Goal: Task Accomplishment & Management: Manage account settings

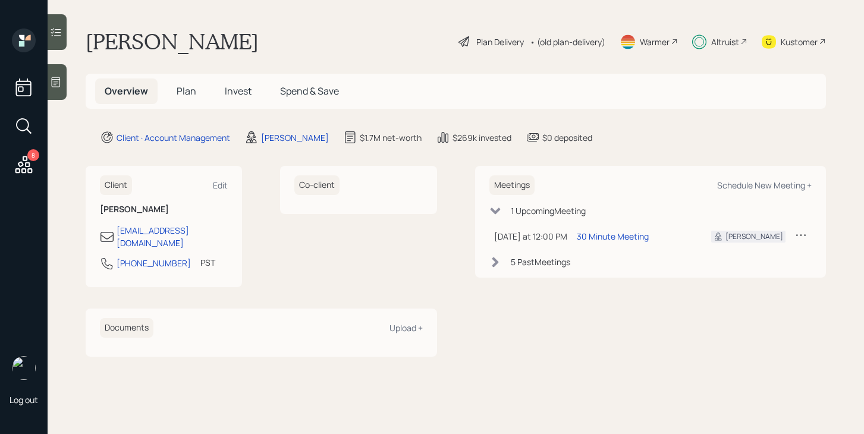
click at [742, 39] on icon at bounding box center [743, 41] width 7 height 7
click at [237, 86] on span "Invest" at bounding box center [238, 90] width 27 height 13
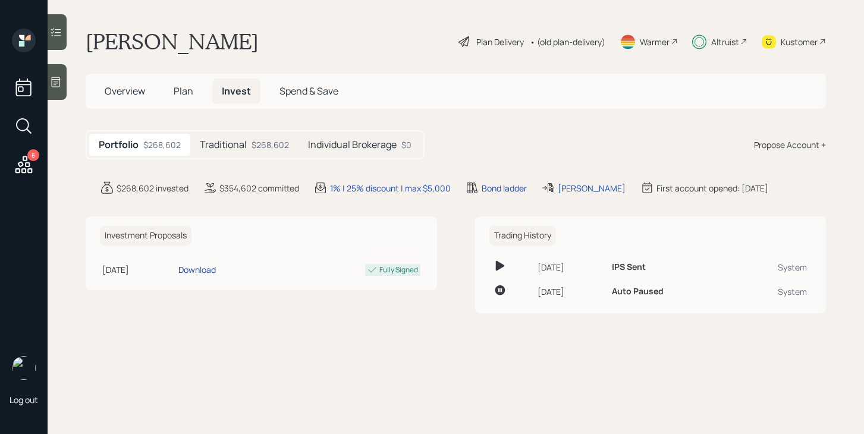
click at [241, 147] on h5 "Traditional" at bounding box center [223, 144] width 47 height 11
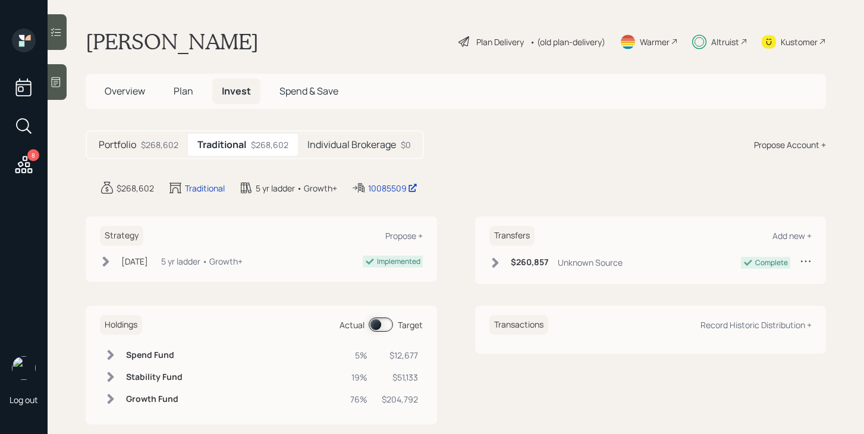
click at [392, 146] on h5 "Individual Brokerage" at bounding box center [351, 144] width 89 height 11
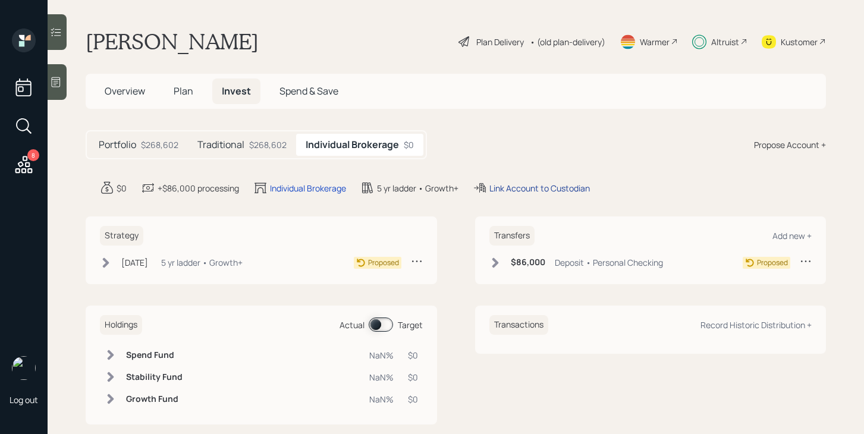
click at [529, 187] on div "Link Account to Custodian" at bounding box center [539, 188] width 101 height 12
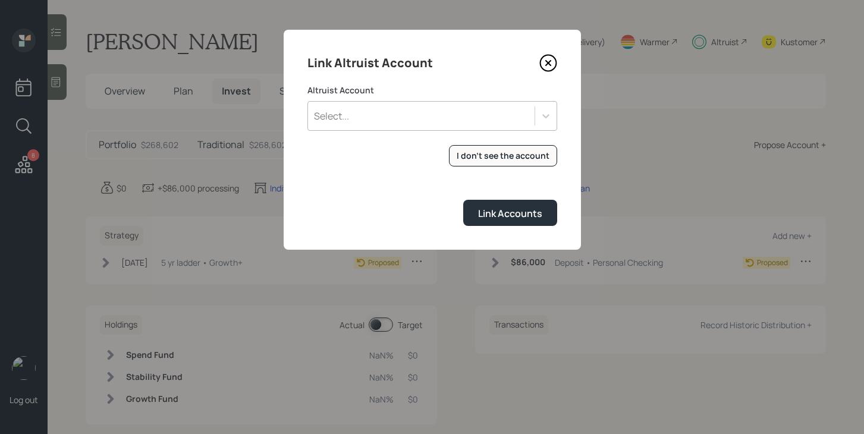
click at [410, 120] on div "Select..." at bounding box center [421, 116] width 227 height 20
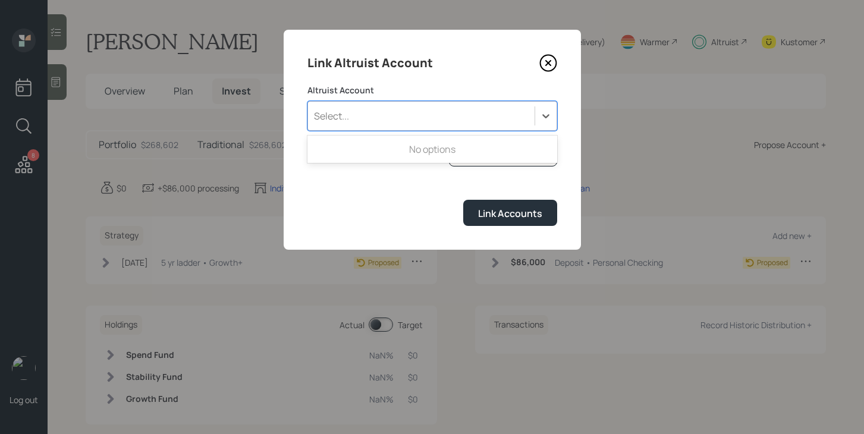
click at [444, 83] on div "Link Altruist Account Altruist Account Use Up and Down to choose options, press…" at bounding box center [432, 140] width 297 height 220
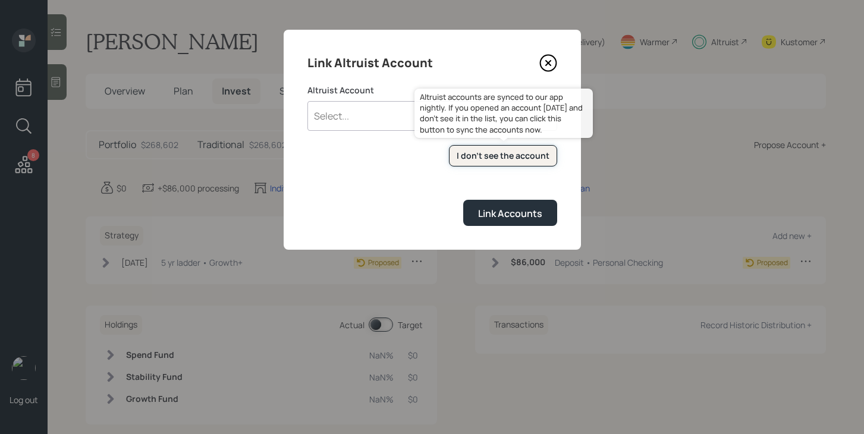
click at [481, 155] on div "I don't see the account" at bounding box center [503, 156] width 93 height 12
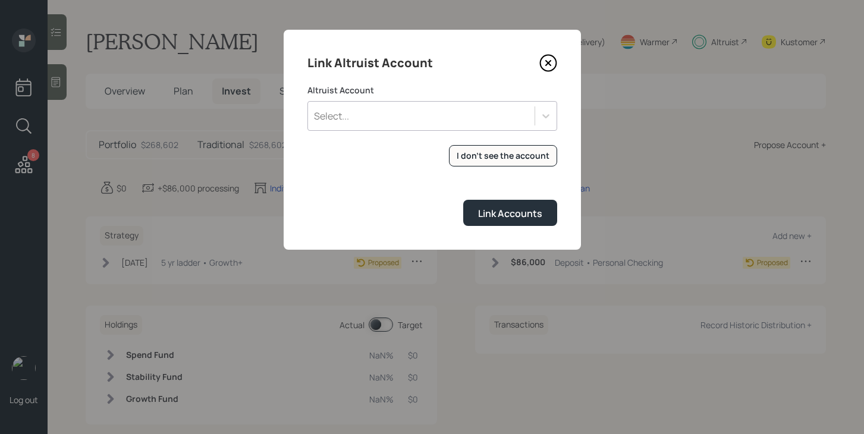
click at [394, 122] on div "Select..." at bounding box center [421, 116] width 227 height 20
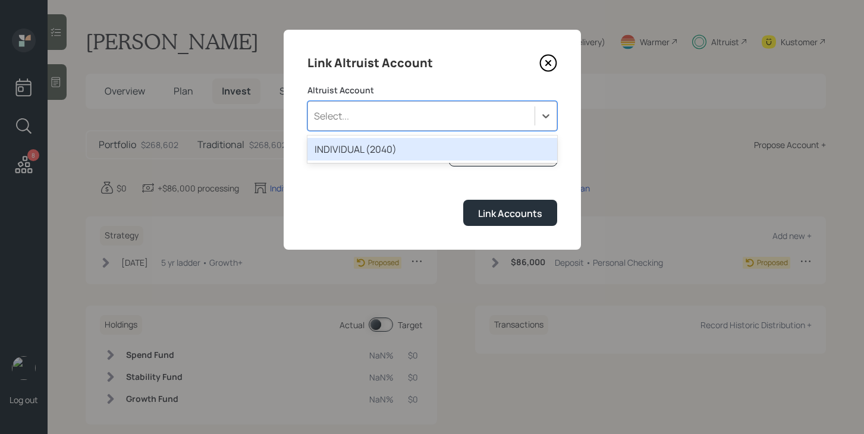
click at [387, 152] on div "INDIVIDUAL (2040)" at bounding box center [432, 149] width 250 height 23
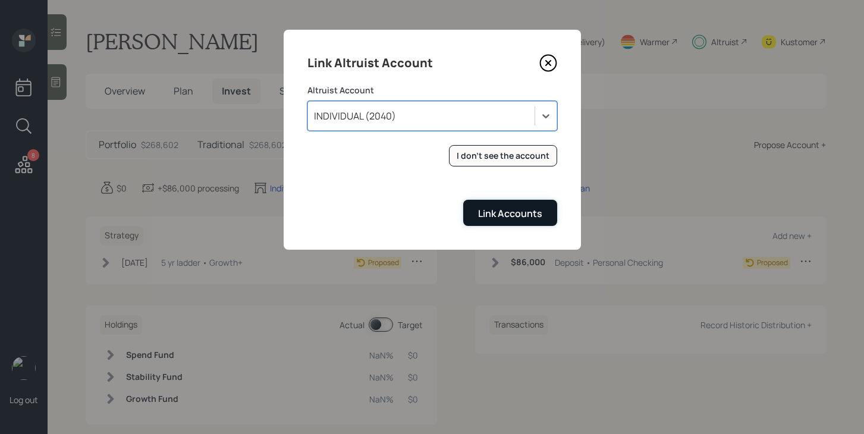
click at [484, 212] on div "Link Accounts" at bounding box center [510, 213] width 64 height 13
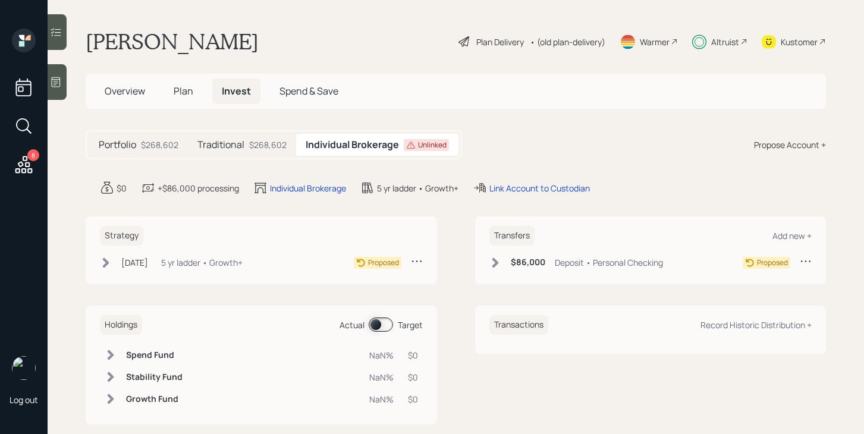
click at [253, 149] on div "$268,602" at bounding box center [267, 145] width 37 height 12
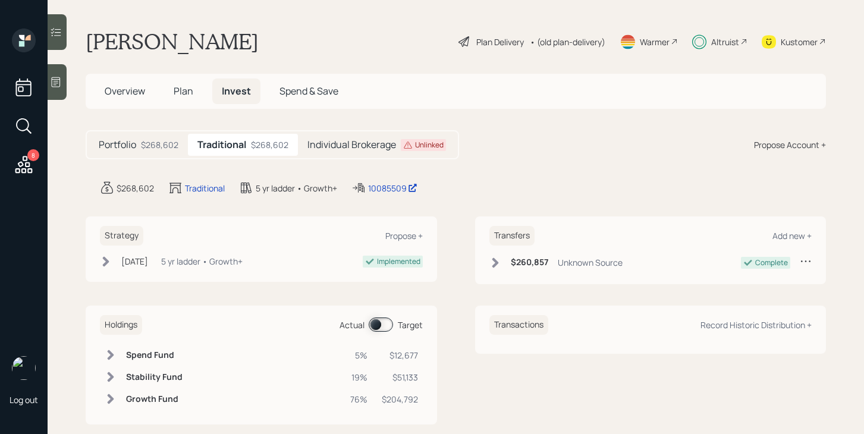
click at [320, 146] on h5 "Individual Brokerage" at bounding box center [351, 144] width 89 height 11
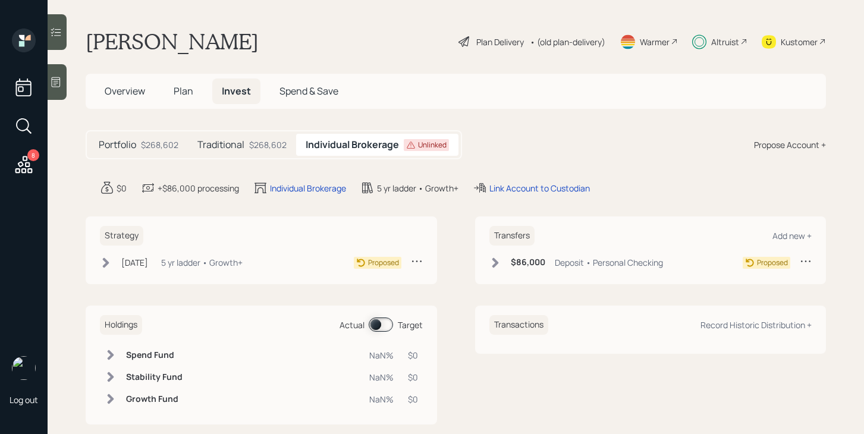
click at [102, 263] on icon at bounding box center [106, 263] width 12 height 12
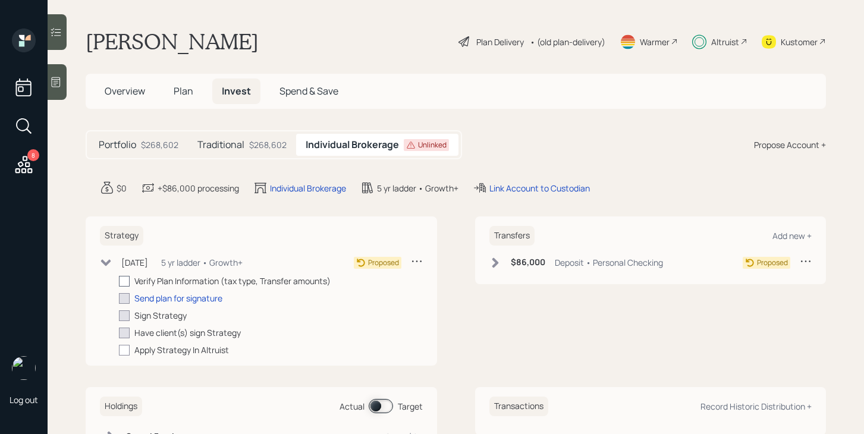
click at [127, 280] on div at bounding box center [124, 281] width 11 height 11
click at [119, 281] on input "checkbox" at bounding box center [118, 281] width 1 height 1
checkbox input "true"
click at [146, 294] on div "Send plan for signature" at bounding box center [178, 298] width 88 height 12
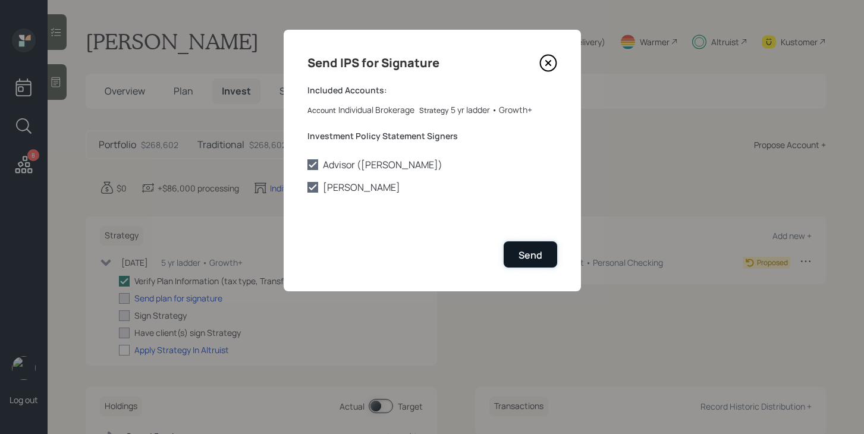
click at [513, 255] on button "Send" at bounding box center [531, 254] width 54 height 26
checkbox input "true"
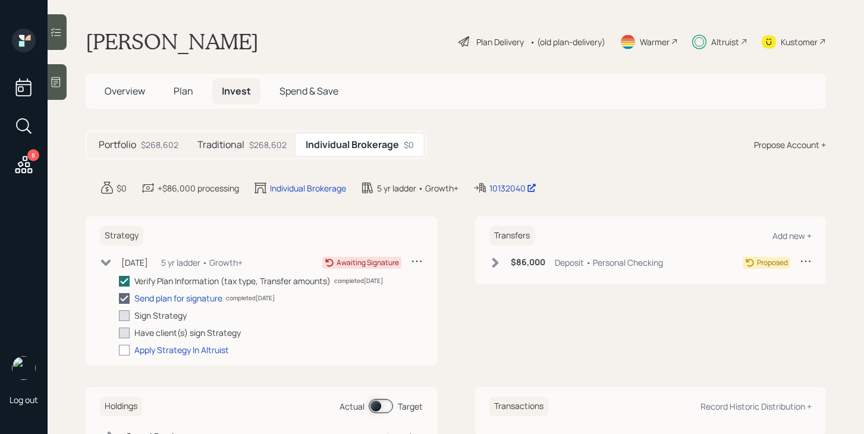
click at [495, 261] on icon at bounding box center [495, 263] width 7 height 10
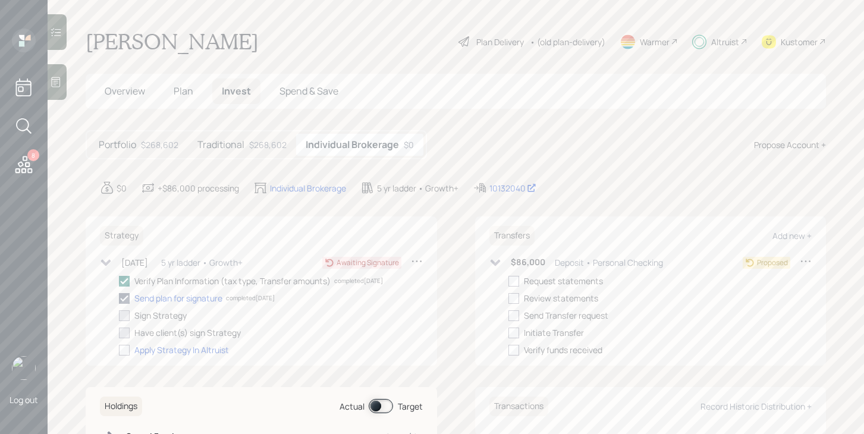
click at [491, 264] on icon at bounding box center [495, 263] width 12 height 12
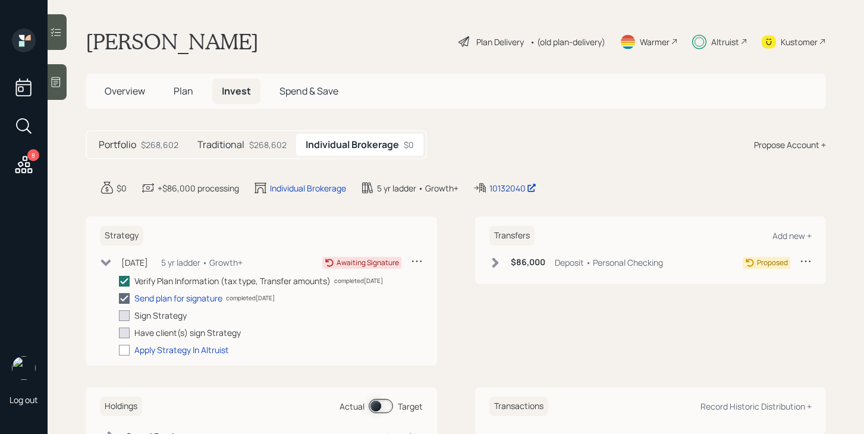
click at [804, 261] on icon at bounding box center [806, 261] width 12 height 12
click at [762, 281] on div "Edit transfer" at bounding box center [769, 283] width 86 height 11
select select "deposit"
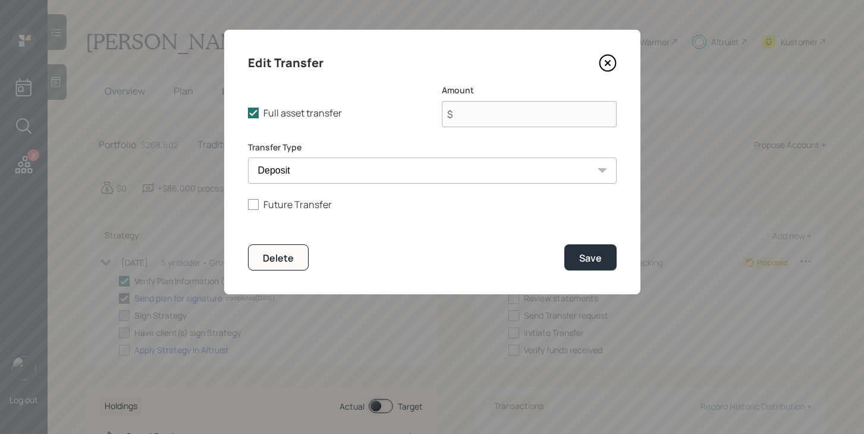
type input "$ 86,000"
select select "e7396a14-6d30-4cf7-8eaf-c17807869ee9"
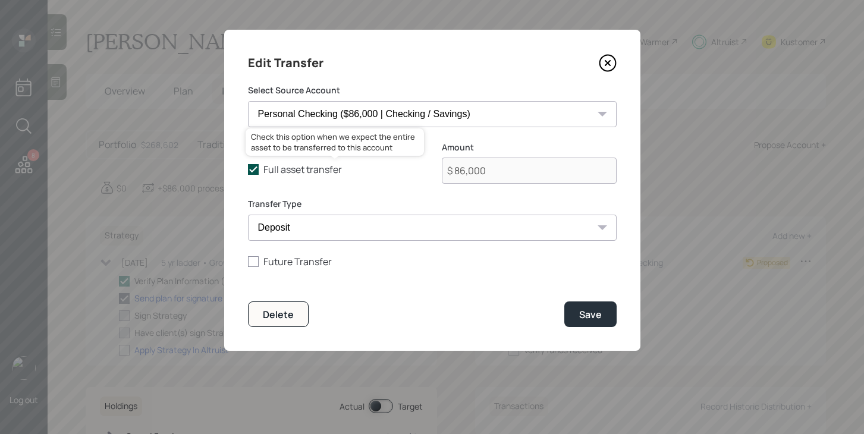
click at [252, 168] on icon at bounding box center [253, 169] width 11 height 11
click at [248, 170] on input "Full asset transfer" at bounding box center [247, 170] width 1 height 1
checkbox input "false"
click at [493, 177] on input "$ 86,000" at bounding box center [529, 171] width 175 height 26
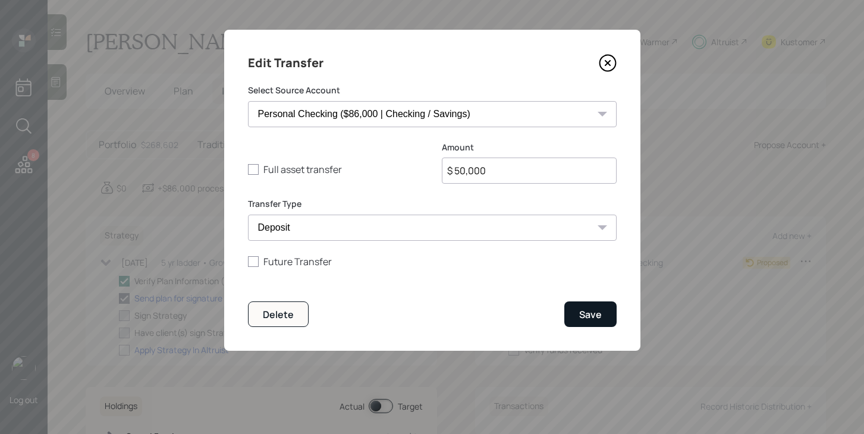
type input "$ 50,000"
click at [592, 312] on div "Save" at bounding box center [590, 314] width 23 height 13
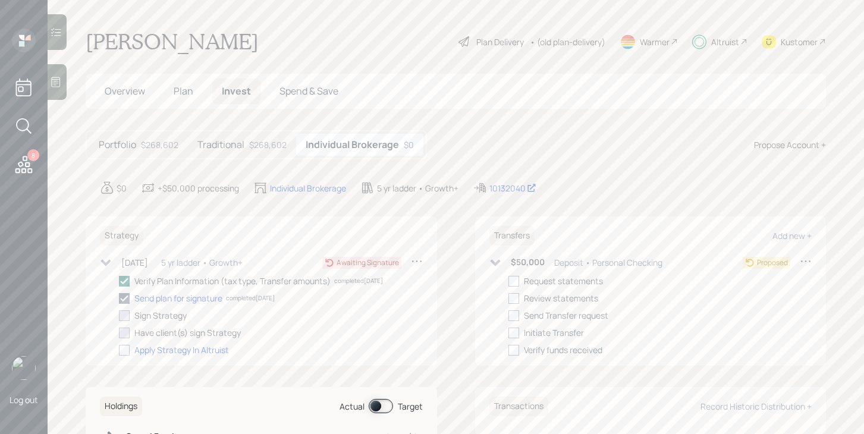
click at [494, 262] on icon at bounding box center [495, 262] width 10 height 7
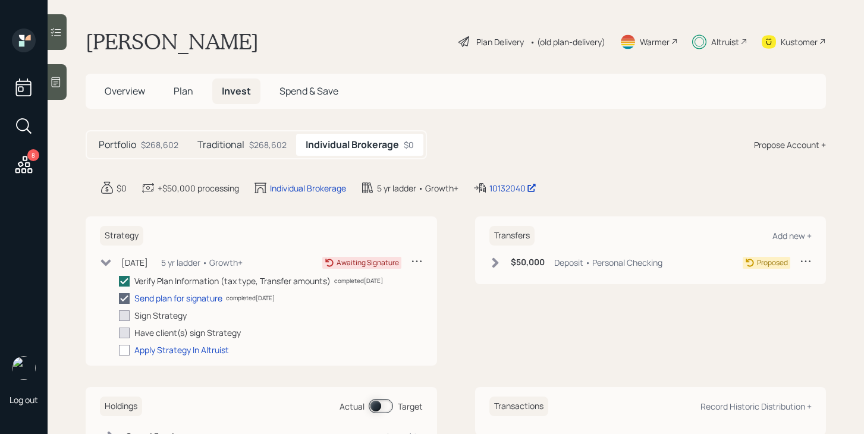
click at [104, 261] on icon at bounding box center [106, 262] width 10 height 7
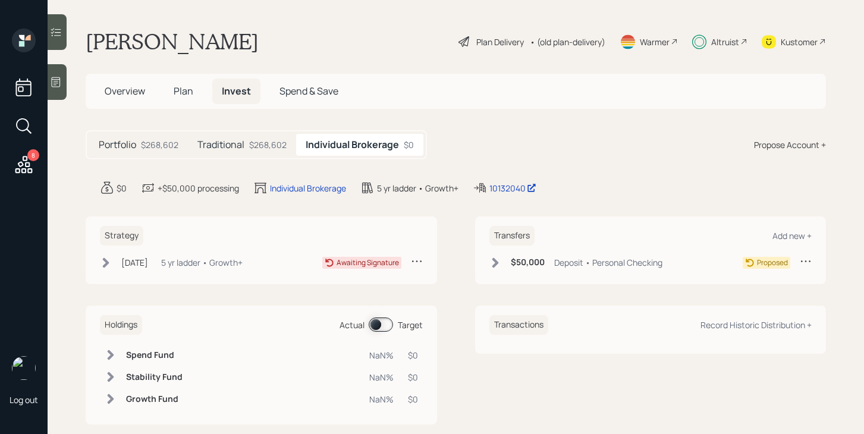
click at [252, 143] on div "$268,602" at bounding box center [267, 145] width 37 height 12
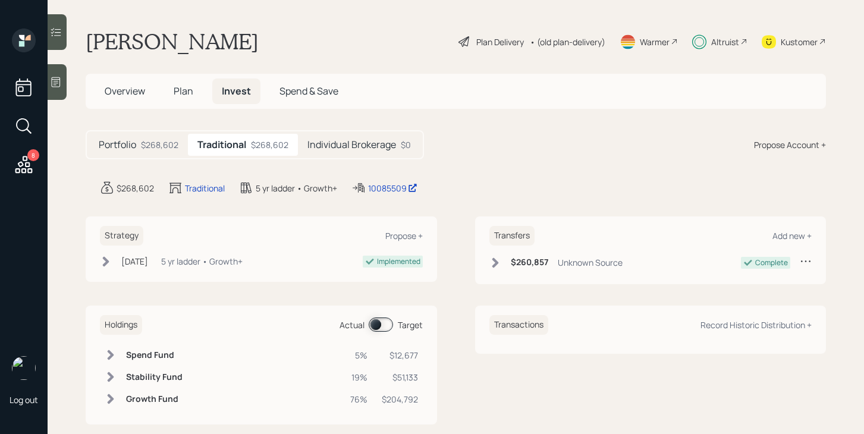
click at [335, 149] on h5 "Individual Brokerage" at bounding box center [351, 144] width 89 height 11
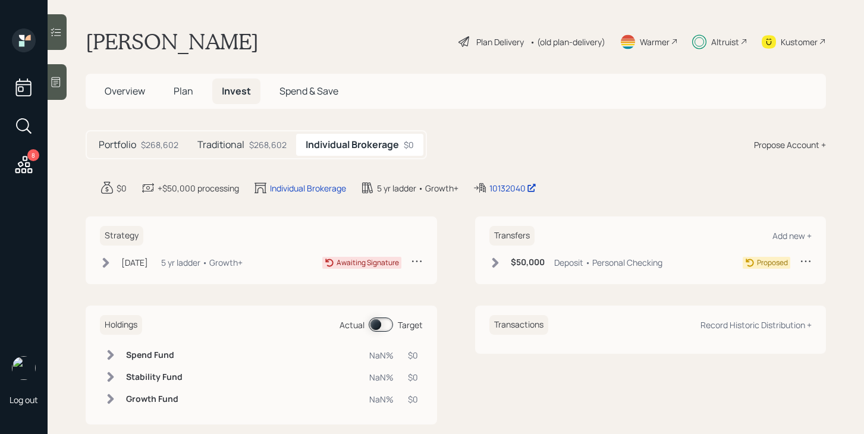
click at [259, 150] on div "$268,602" at bounding box center [267, 145] width 37 height 12
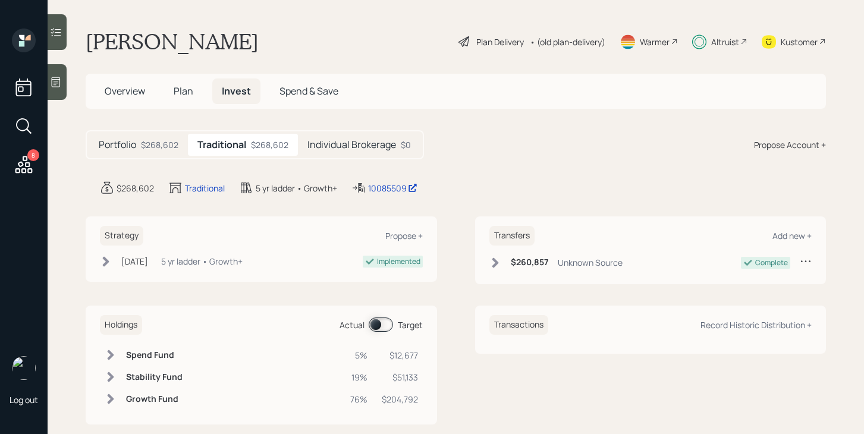
click at [353, 141] on h5 "Individual Brokerage" at bounding box center [351, 144] width 89 height 11
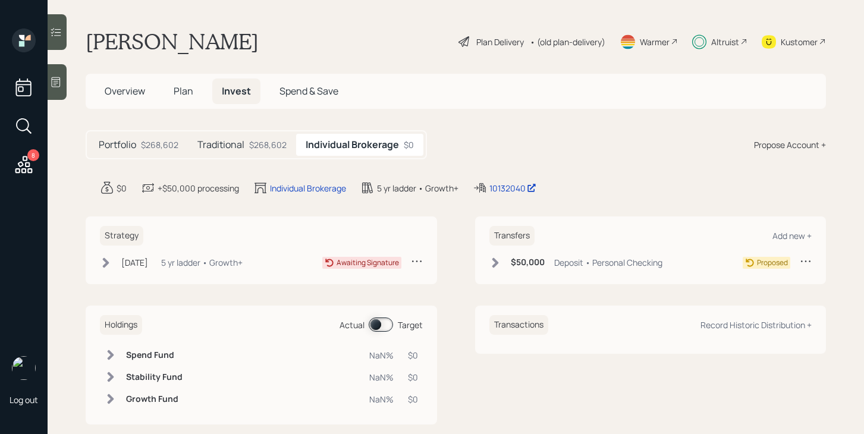
click at [168, 148] on div "$268,602" at bounding box center [159, 145] width 37 height 12
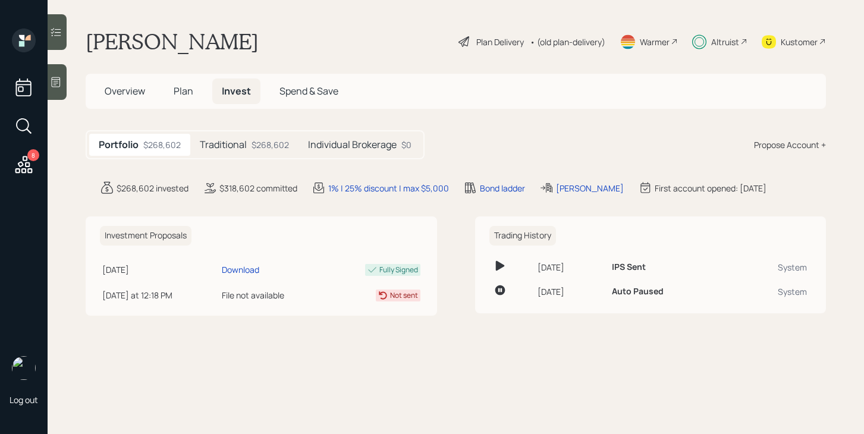
click at [250, 149] on div "Traditional $268,602" at bounding box center [244, 145] width 108 height 22
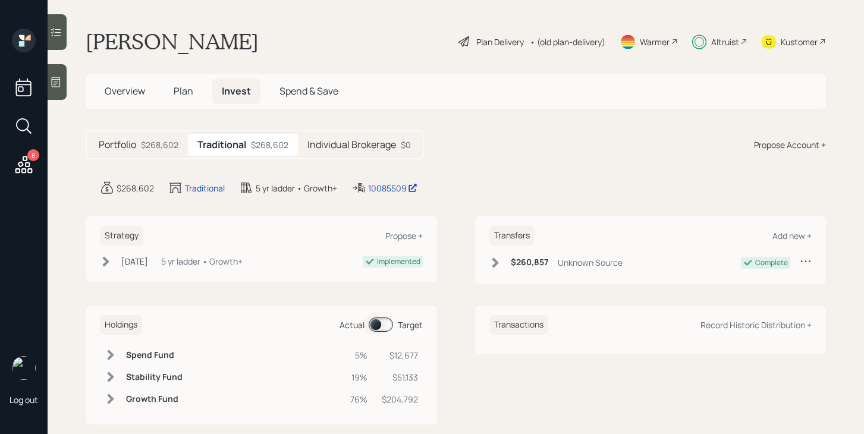
click at [347, 150] on h5 "Individual Brokerage" at bounding box center [351, 144] width 89 height 11
